Goal: Task Accomplishment & Management: Use online tool/utility

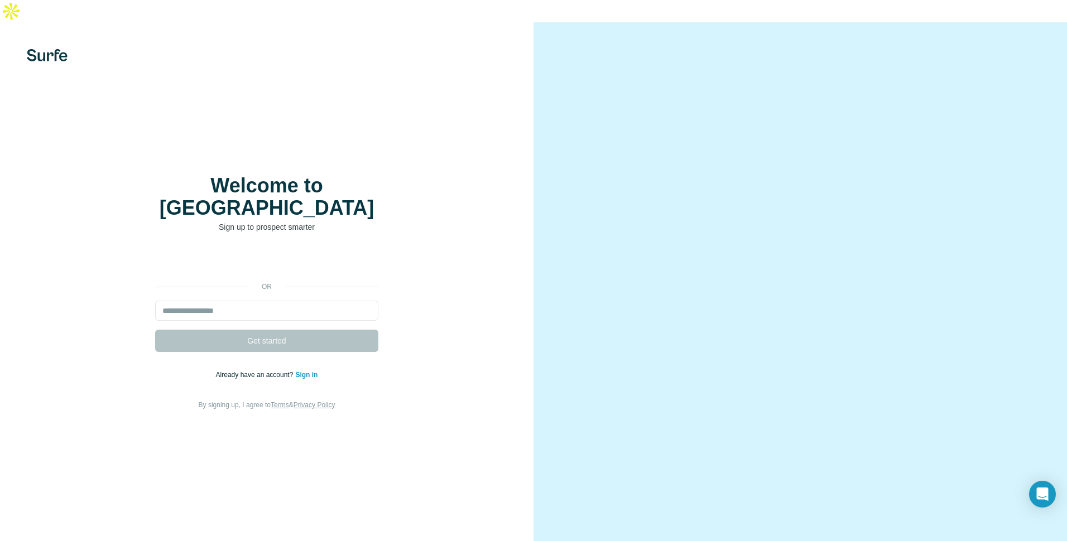
click at [391, 261] on div "or Get started Already have an account? Sign in By signing up, I agree to Terms…" at bounding box center [266, 331] width 489 height 161
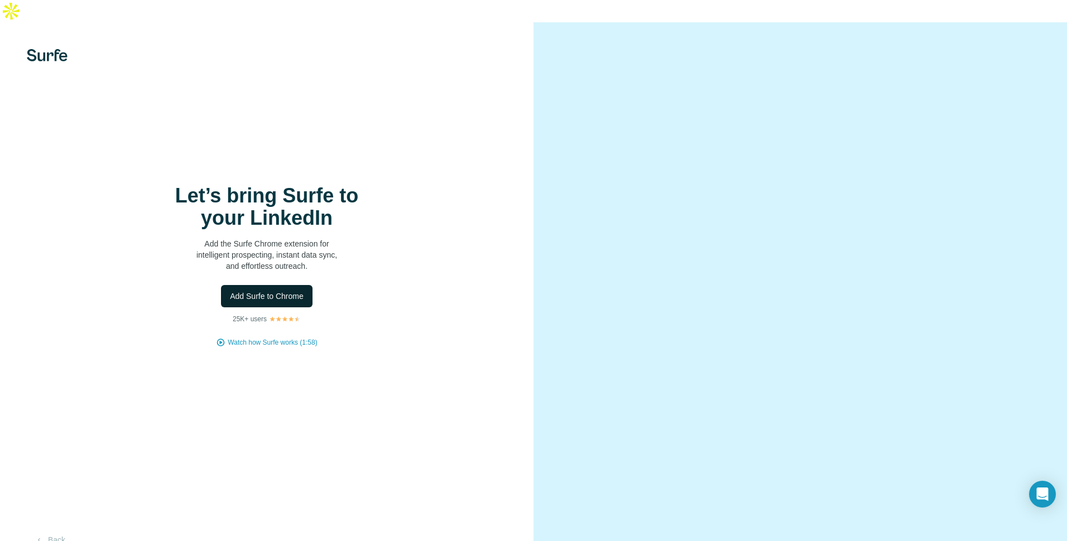
click at [296, 291] on span "Add Surfe to Chrome" at bounding box center [267, 296] width 74 height 11
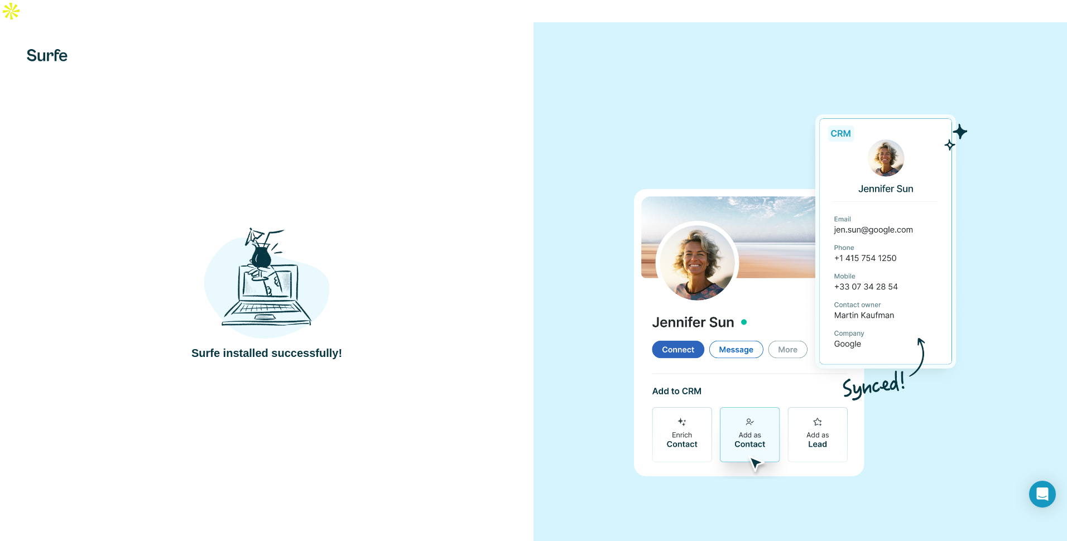
click at [371, 235] on div "Surfe installed successfully!" at bounding box center [266, 293] width 489 height 137
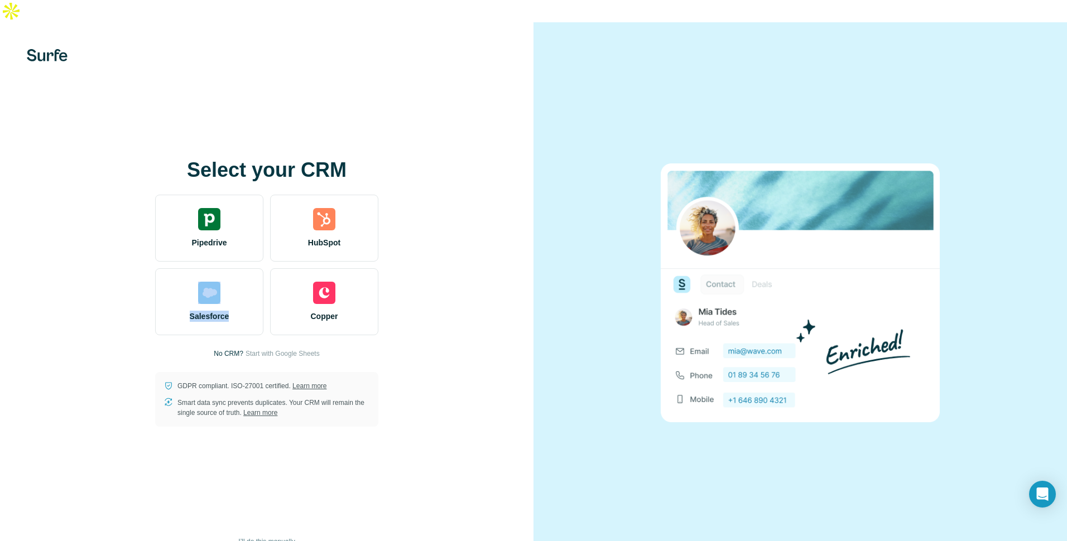
drag, startPoint x: 246, startPoint y: 271, endPoint x: 479, endPoint y: 203, distance: 242.6
click at [479, 203] on div "Select your CRM Pipedrive HubSpot Salesforce Copper No CRM? Start with Google S…" at bounding box center [266, 293] width 489 height 268
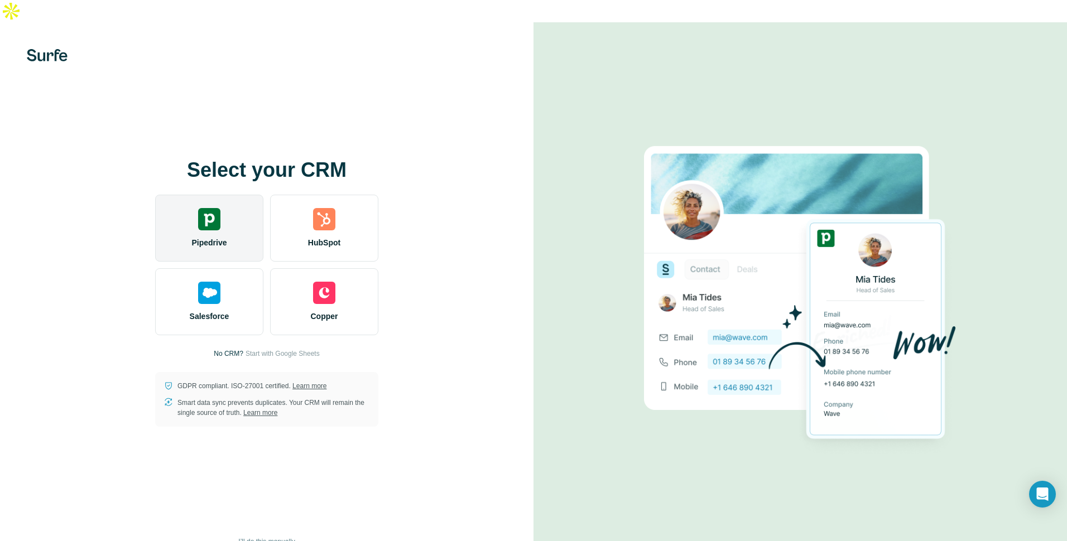
click at [237, 212] on div "Pipedrive" at bounding box center [209, 228] width 108 height 67
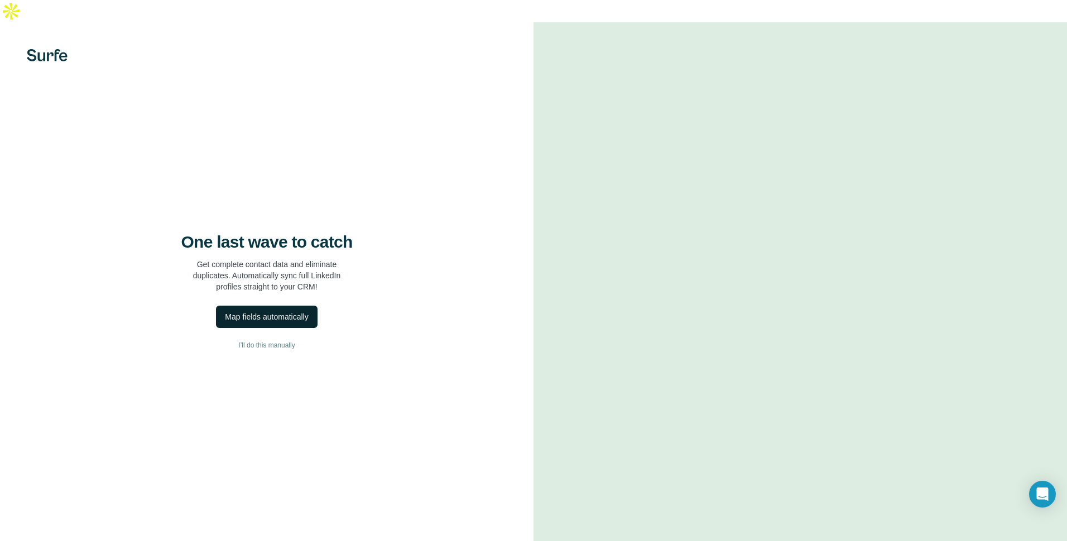
click at [308, 311] on div "Map fields automatically" at bounding box center [266, 316] width 83 height 11
click at [284, 340] on span "I’ll do this manually" at bounding box center [266, 345] width 56 height 10
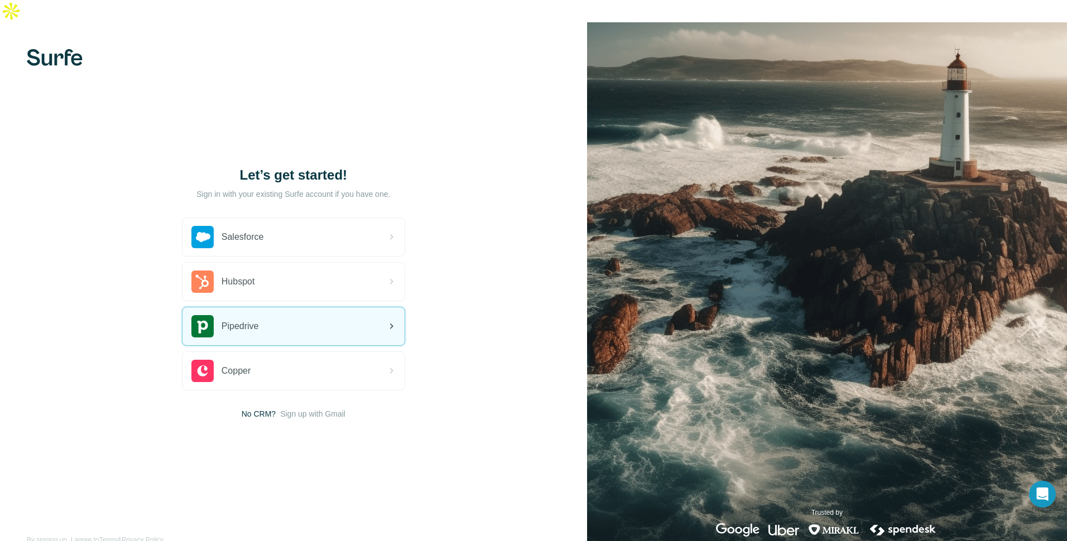
click at [364, 309] on div "Pipedrive" at bounding box center [293, 326] width 222 height 38
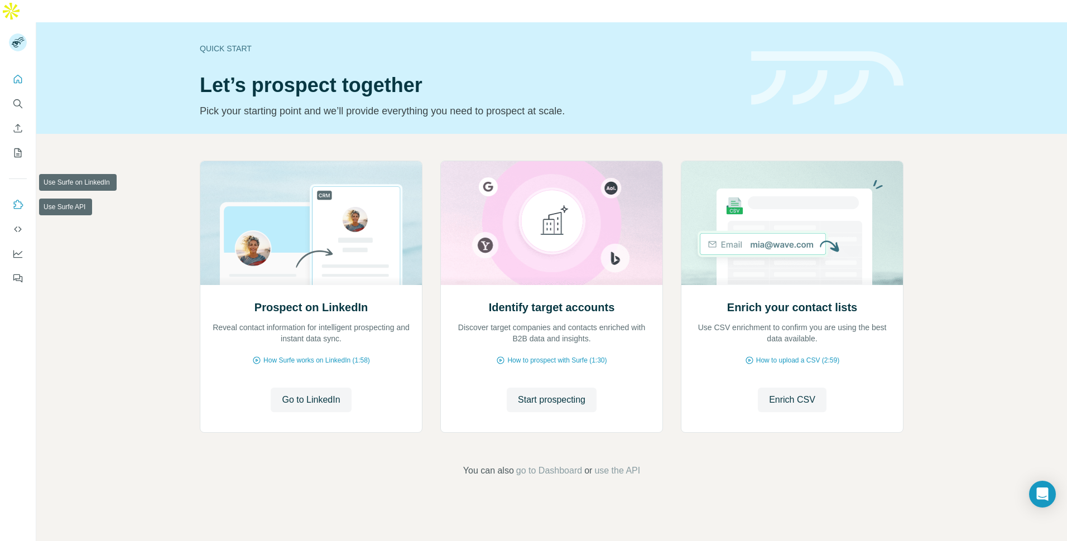
click at [17, 199] on icon "Use Surfe on LinkedIn" at bounding box center [17, 204] width 11 height 11
click at [325, 393] on span "Go to LinkedIn" at bounding box center [311, 399] width 58 height 13
click at [308, 355] on span "How Surfe works on LinkedIn (1:58)" at bounding box center [316, 360] width 107 height 10
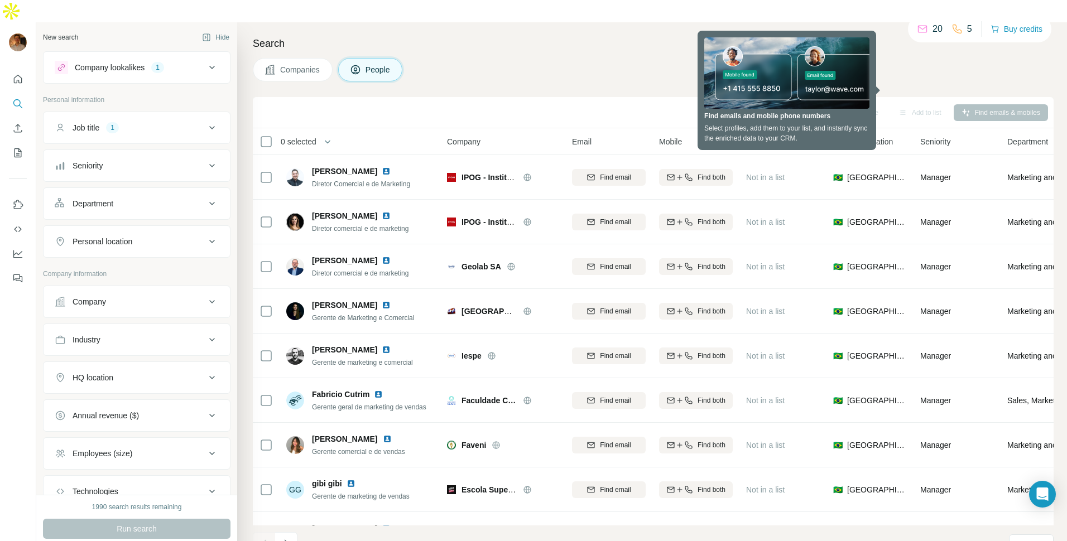
click at [526, 36] on h4 "Search" at bounding box center [653, 44] width 801 height 16
click at [205, 121] on icon at bounding box center [211, 127] width 13 height 13
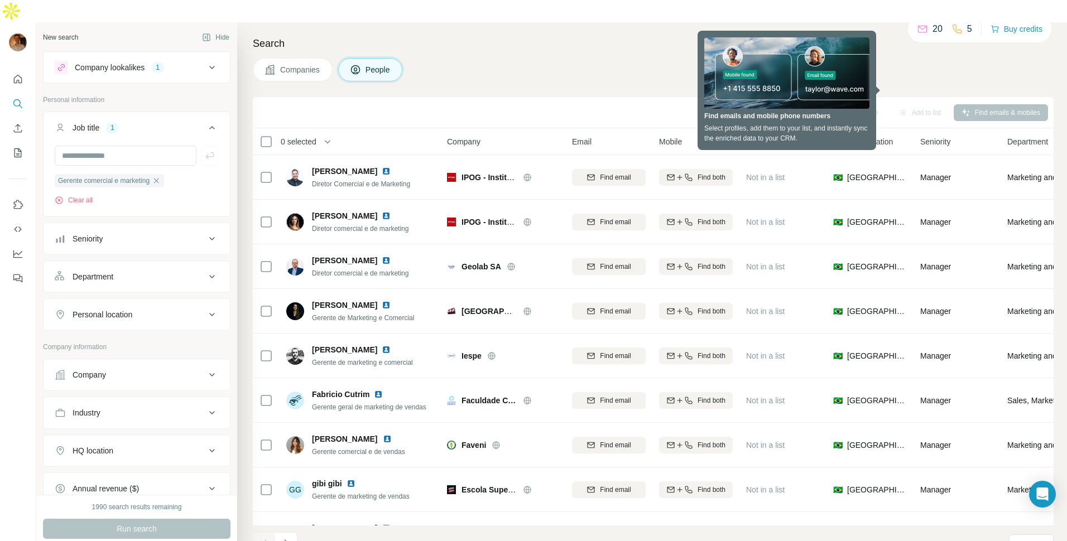
click at [205, 121] on icon at bounding box center [211, 127] width 13 height 13
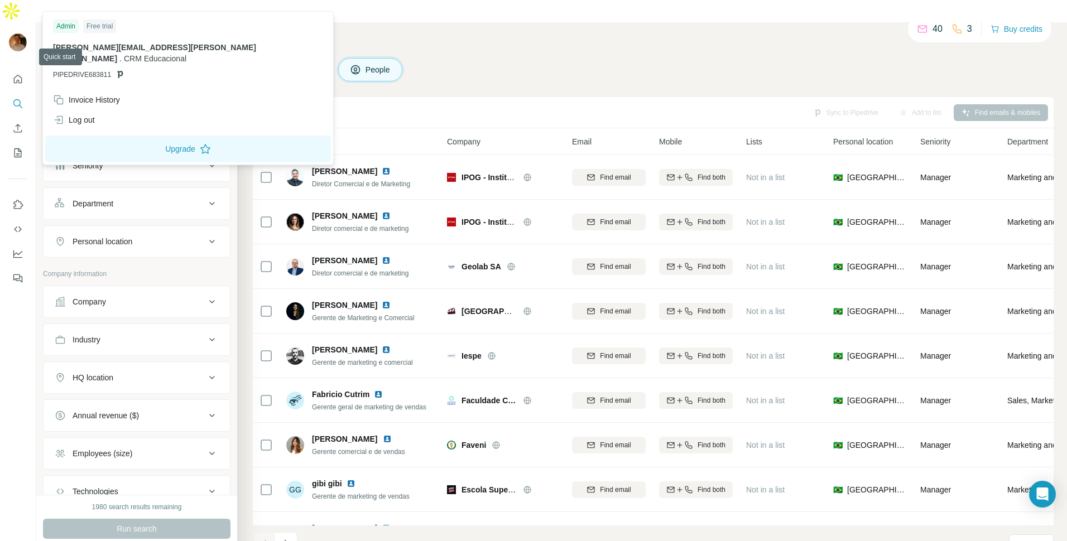
click at [21, 33] on img at bounding box center [18, 42] width 18 height 18
click at [125, 136] on button "Upgrade" at bounding box center [188, 149] width 286 height 27
